Goal: Navigation & Orientation: Find specific page/section

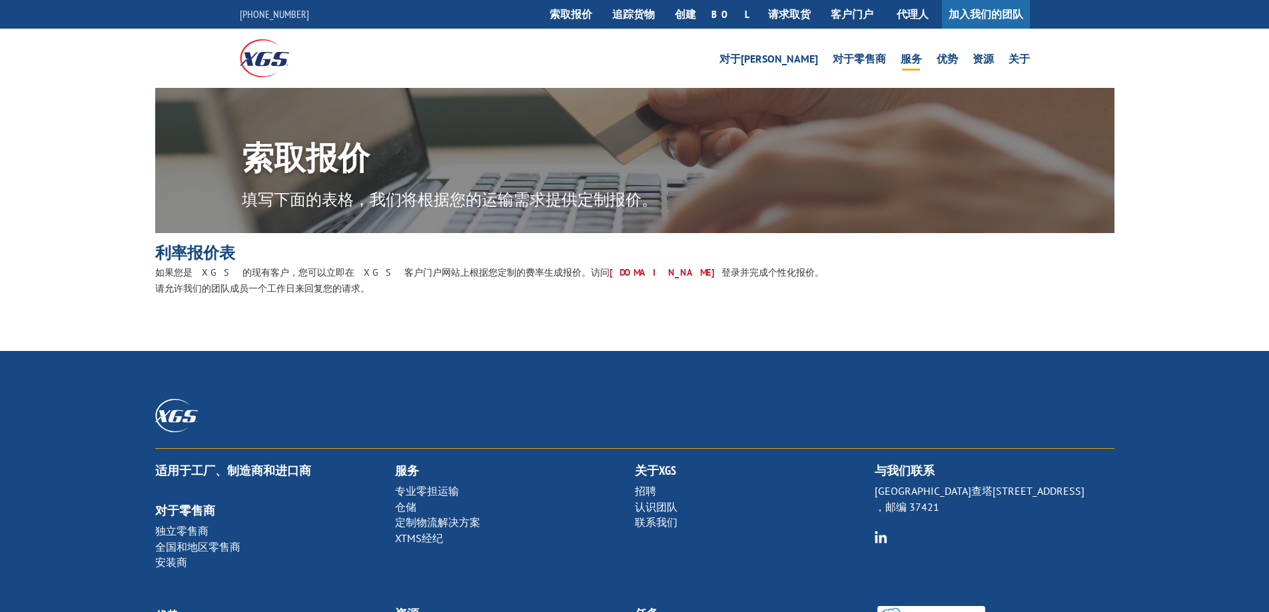
click at [910, 57] on font "服务" at bounding box center [910, 58] width 21 height 13
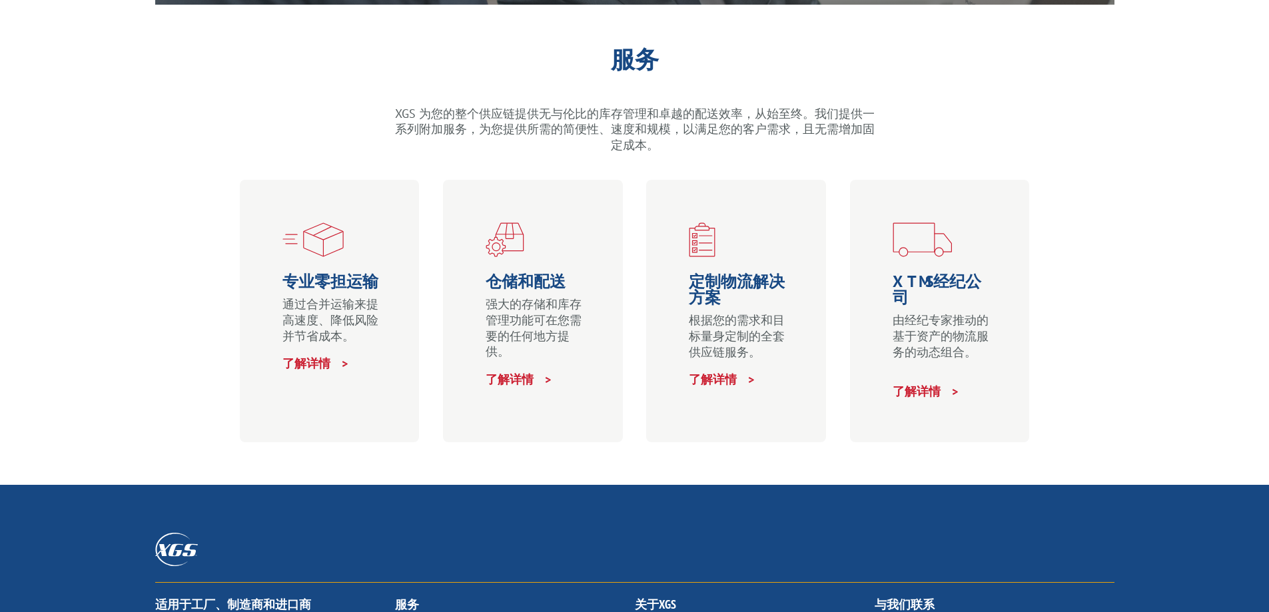
scroll to position [333, 0]
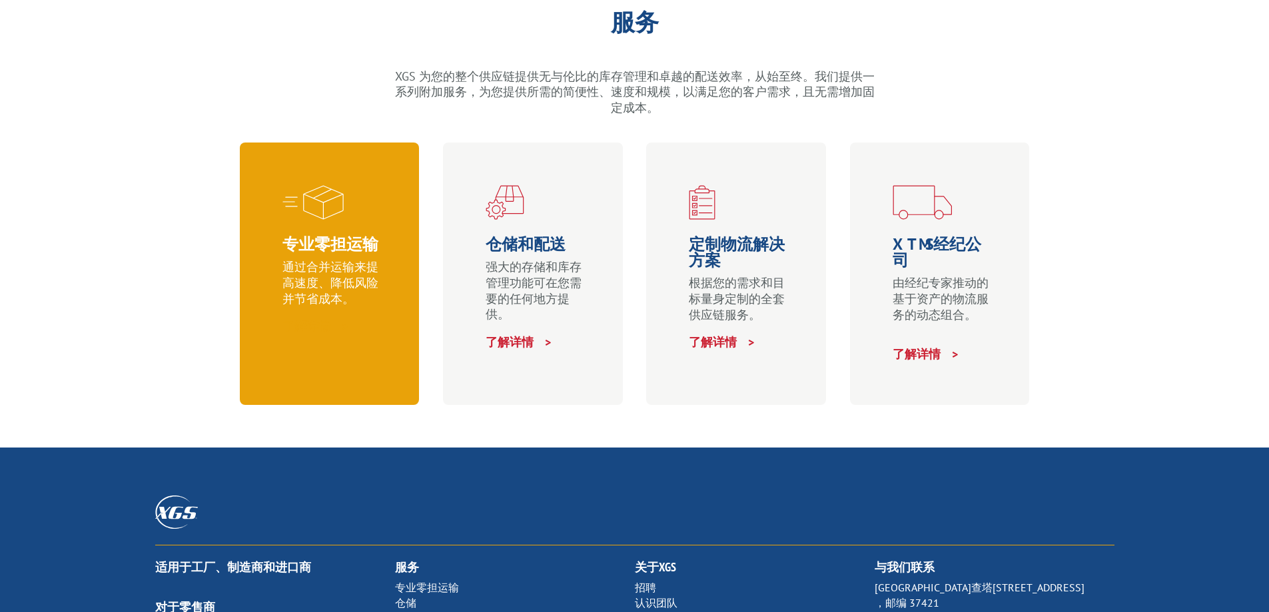
click at [314, 325] on font "了解详情 >" at bounding box center [316, 325] width 68 height 15
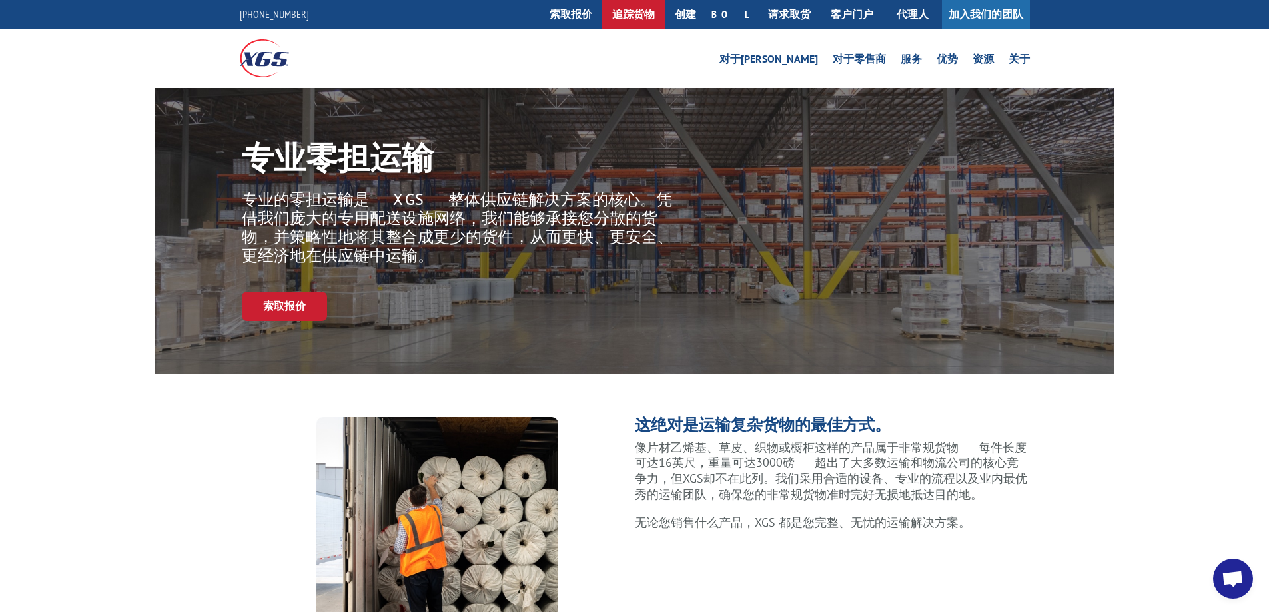
click at [663, 21] on link "追踪货物" at bounding box center [633, 14] width 63 height 29
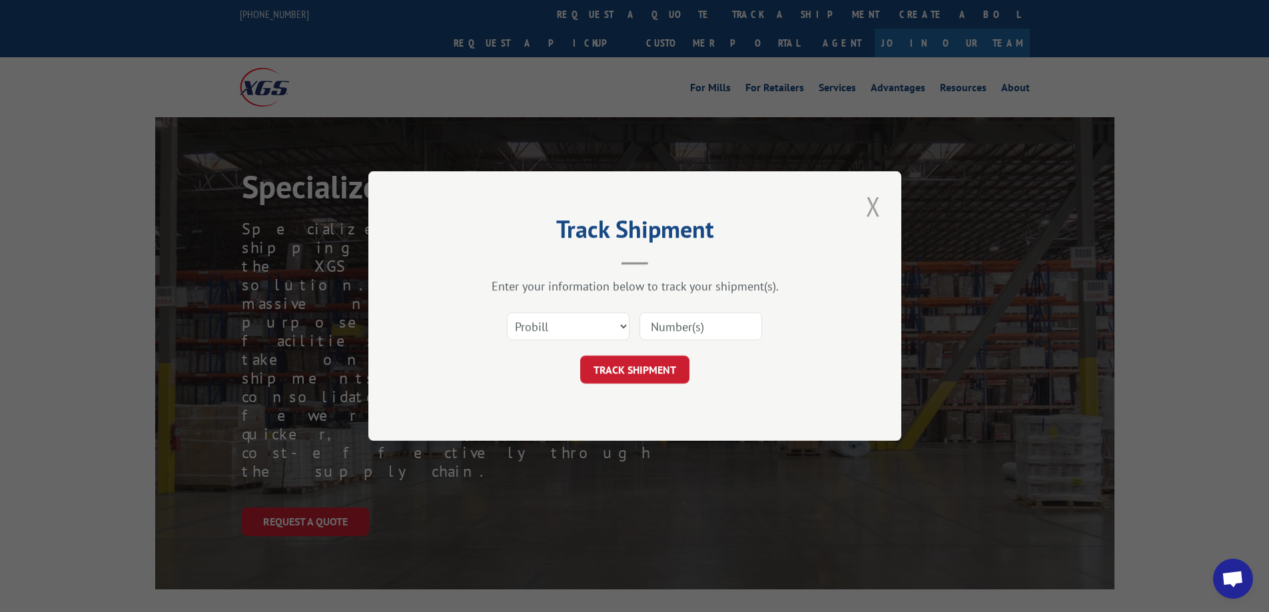
click at [873, 205] on button "Close modal" at bounding box center [873, 206] width 23 height 37
